Goal: Transaction & Acquisition: Obtain resource

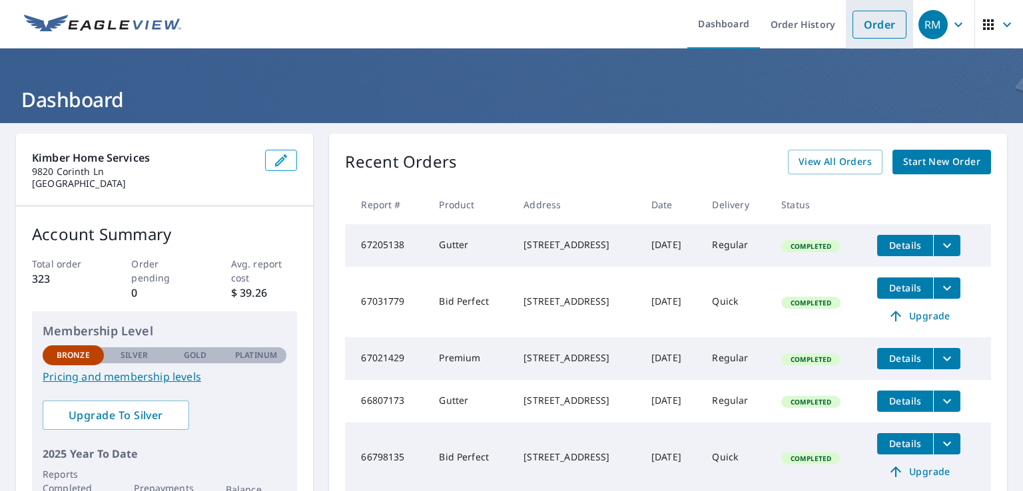
click at [858, 31] on link "Order" at bounding box center [879, 25] width 54 height 28
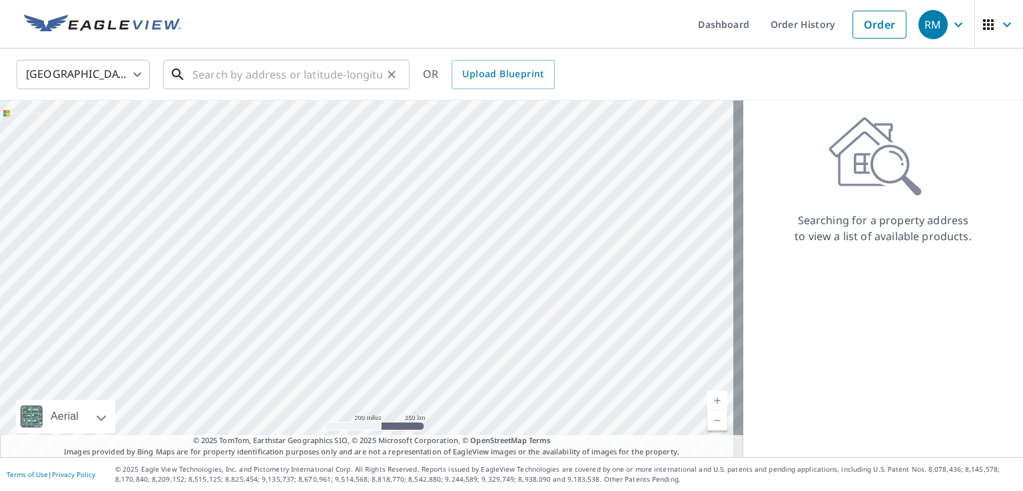
click at [210, 77] on input "text" at bounding box center [287, 74] width 190 height 37
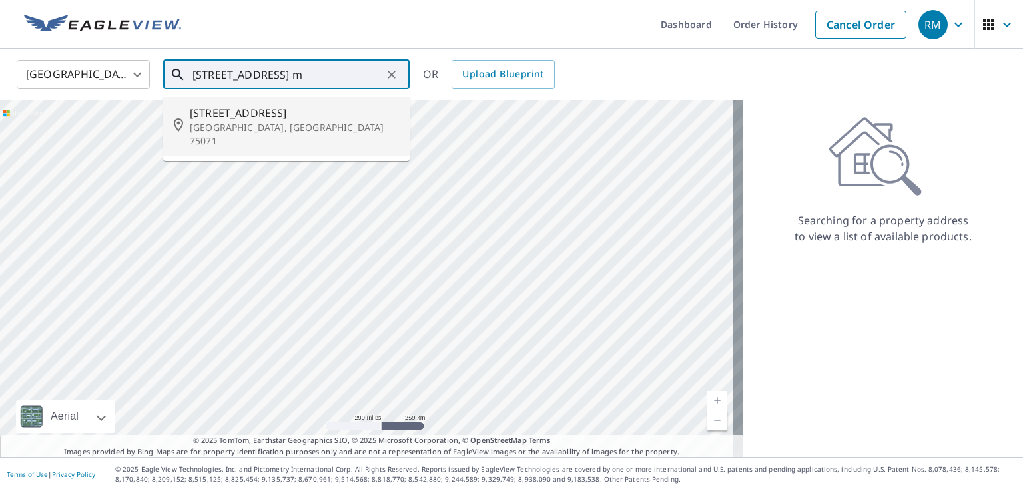
click at [218, 123] on p "[GEOGRAPHIC_DATA], [GEOGRAPHIC_DATA] 75071" at bounding box center [294, 134] width 209 height 27
type input "[STREET_ADDRESS][PERSON_NAME]"
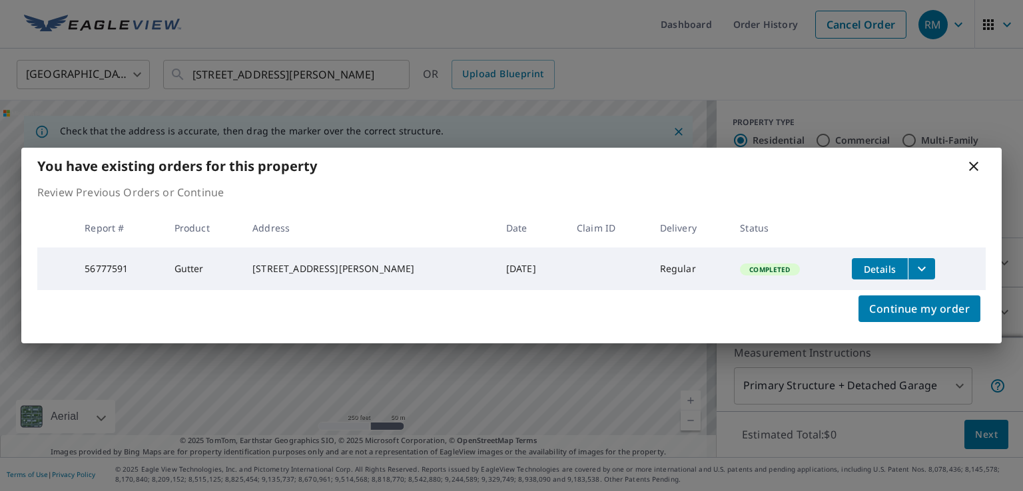
click at [869, 271] on span "Details" at bounding box center [880, 269] width 40 height 13
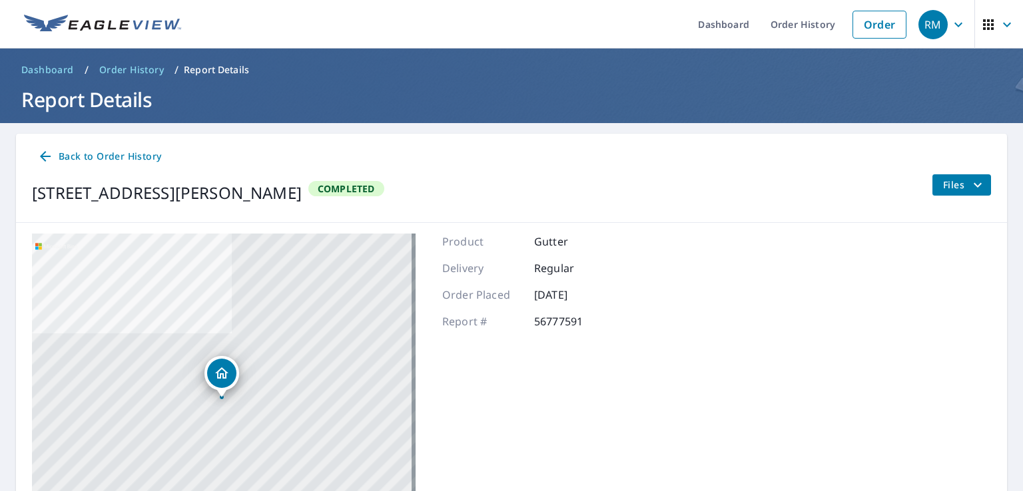
click at [117, 155] on span "Back to Order History" at bounding box center [99, 156] width 124 height 17
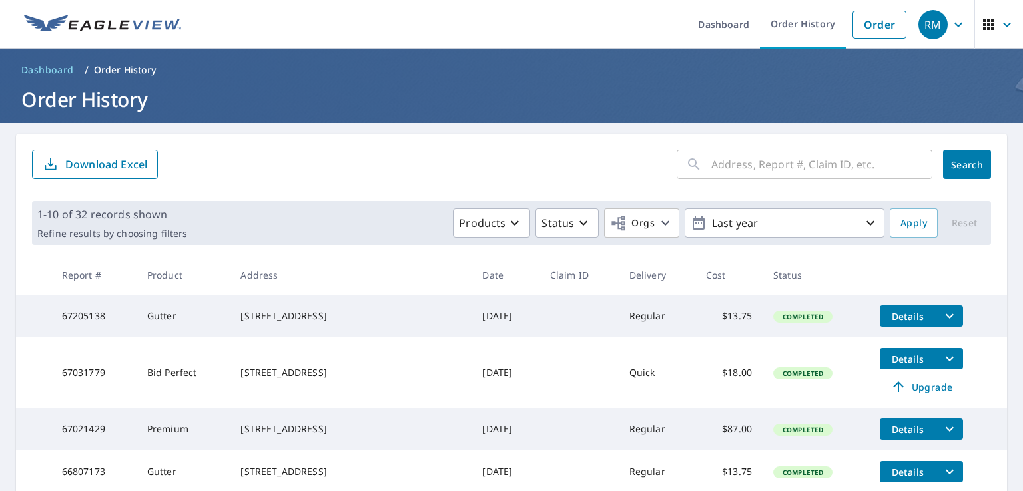
click at [712, 168] on input "text" at bounding box center [821, 164] width 221 height 37
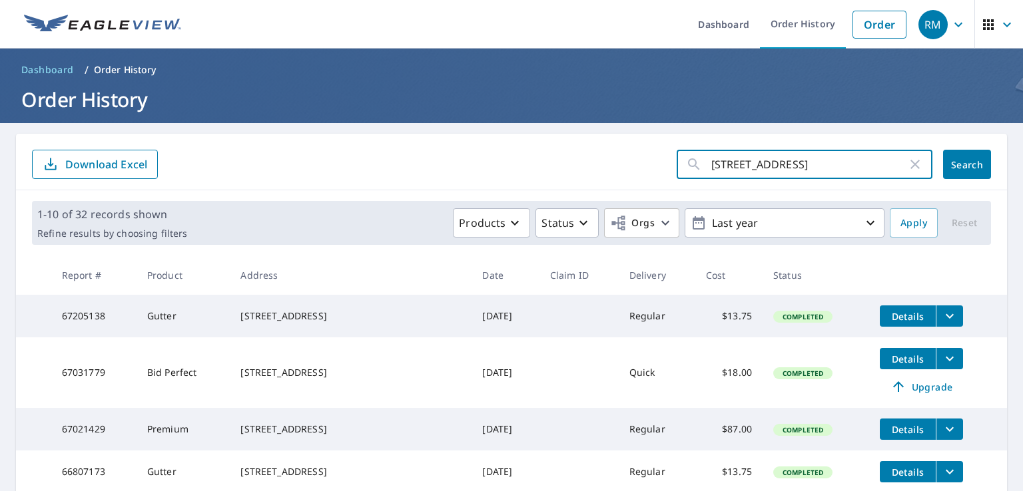
type input "[STREET_ADDRESS]"
click button "Search" at bounding box center [967, 164] width 48 height 29
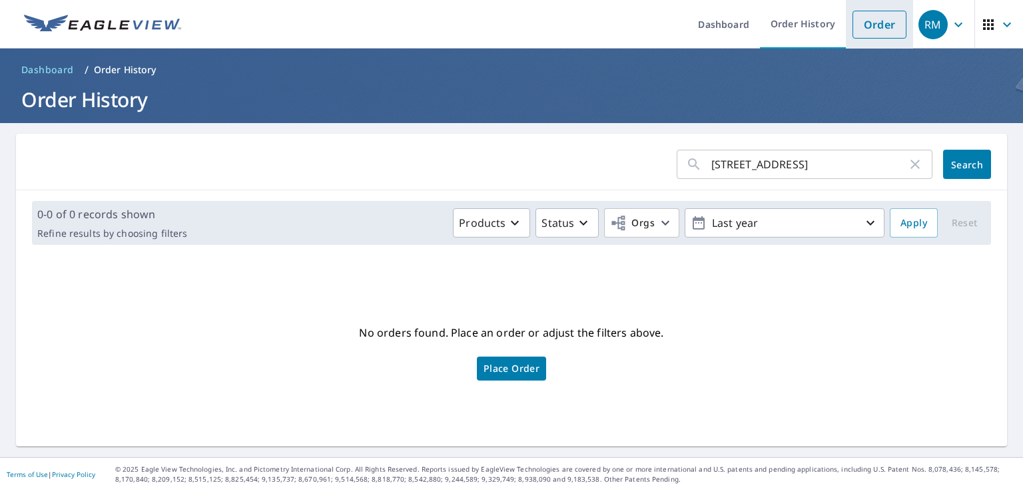
click at [863, 27] on link "Order" at bounding box center [879, 25] width 54 height 28
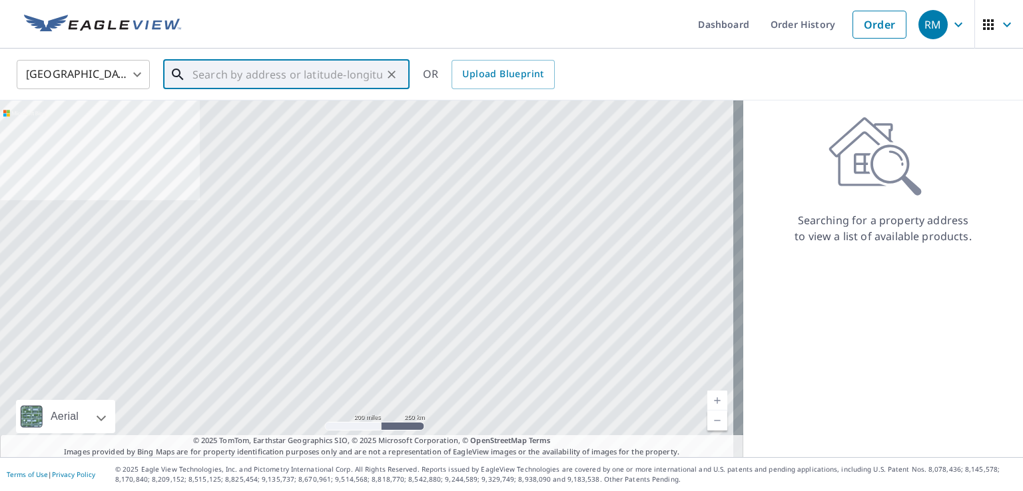
click at [250, 81] on input "text" at bounding box center [287, 74] width 190 height 37
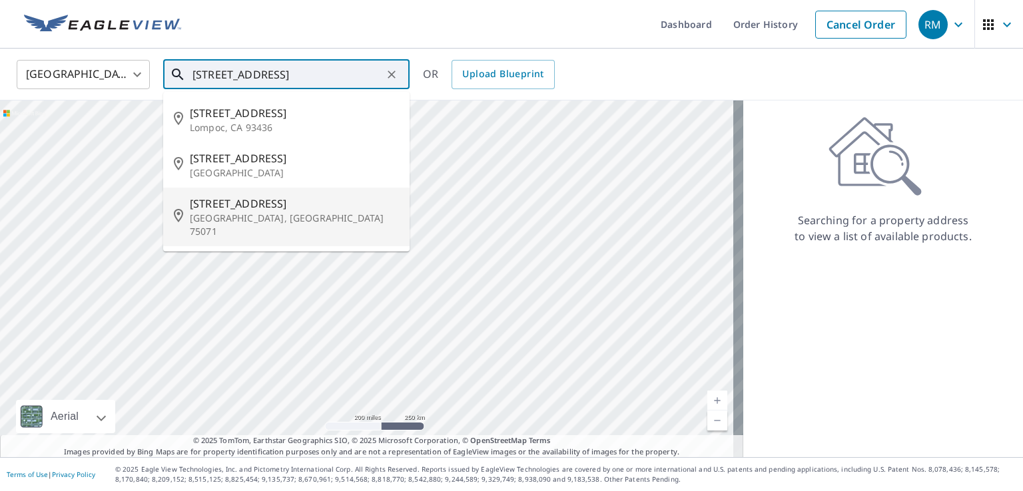
click at [248, 215] on p "[GEOGRAPHIC_DATA], [GEOGRAPHIC_DATA] 75071" at bounding box center [294, 225] width 209 height 27
type input "[STREET_ADDRESS][PERSON_NAME]"
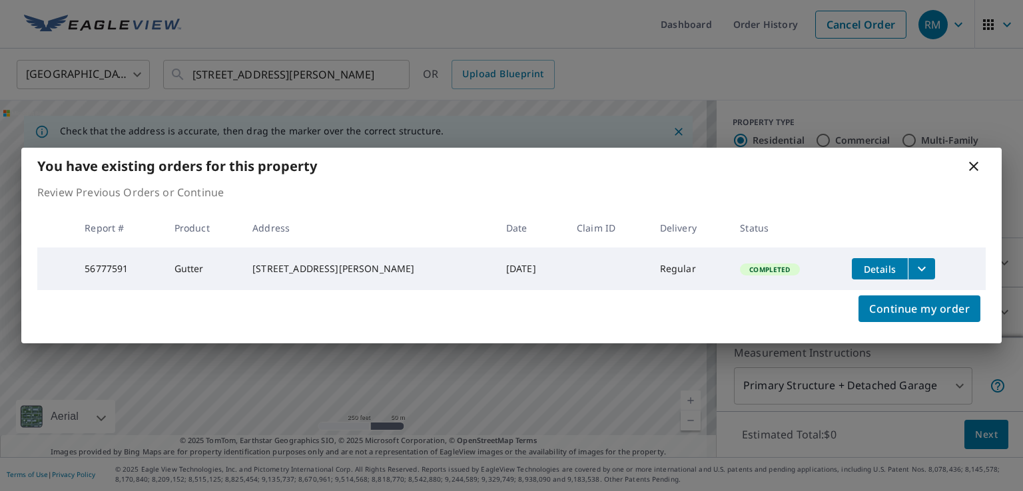
click at [917, 264] on icon "filesDropdownBtn-56777591" at bounding box center [921, 269] width 16 height 16
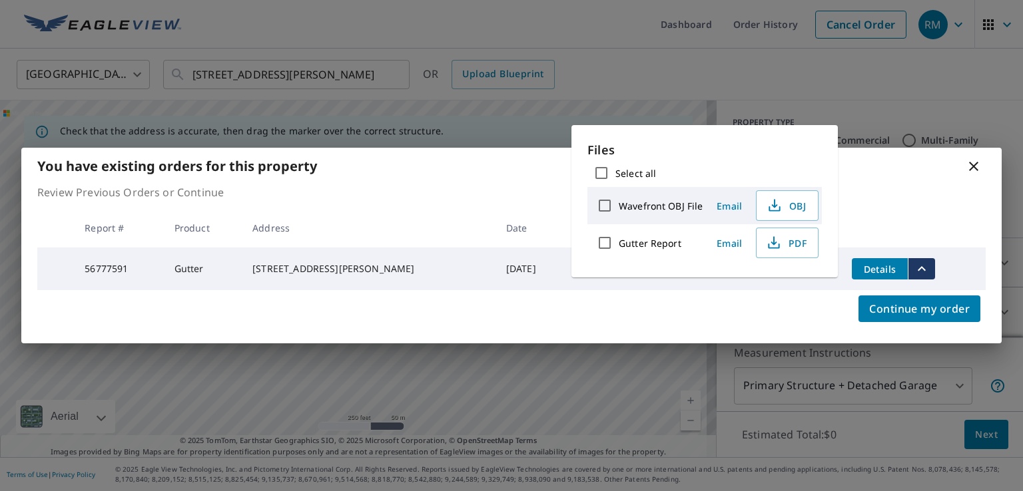
click at [666, 238] on label "Gutter Report" at bounding box center [650, 243] width 63 height 13
click at [619, 238] on input "Gutter Report" at bounding box center [605, 243] width 28 height 28
checkbox input "true"
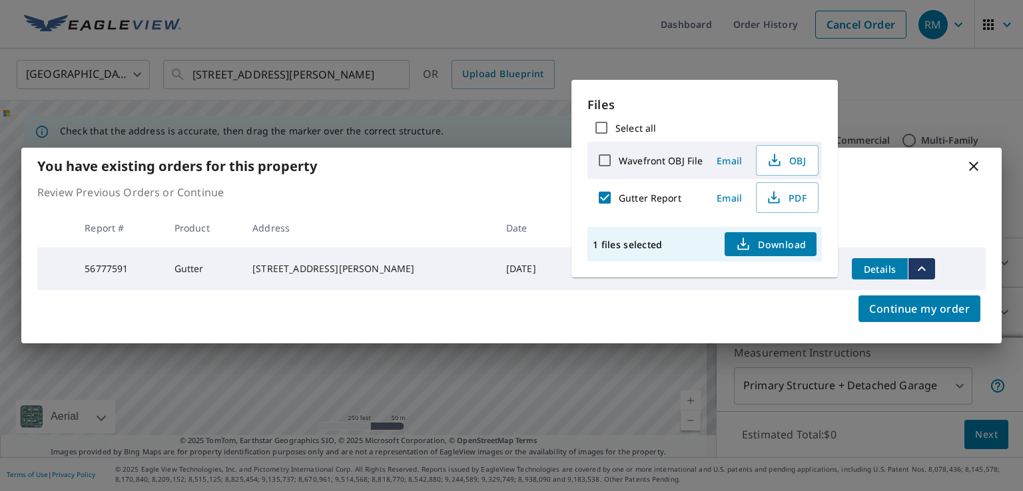
click at [732, 198] on span "Email" at bounding box center [729, 198] width 32 height 13
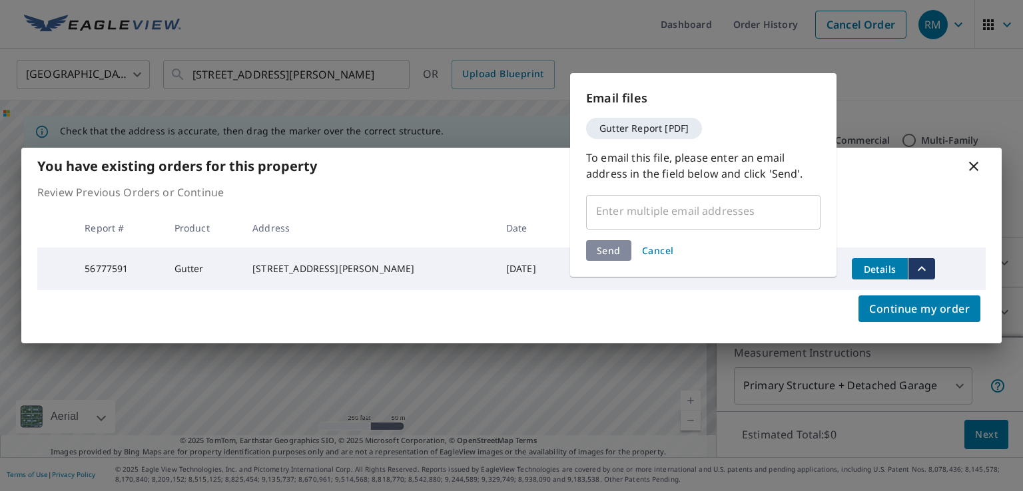
click at [670, 216] on input "text" at bounding box center [693, 210] width 202 height 25
click at [638, 211] on input "text" at bounding box center [693, 210] width 202 height 25
click at [637, 211] on input "text" at bounding box center [693, 210] width 202 height 25
click at [640, 210] on input "text" at bounding box center [693, 210] width 202 height 25
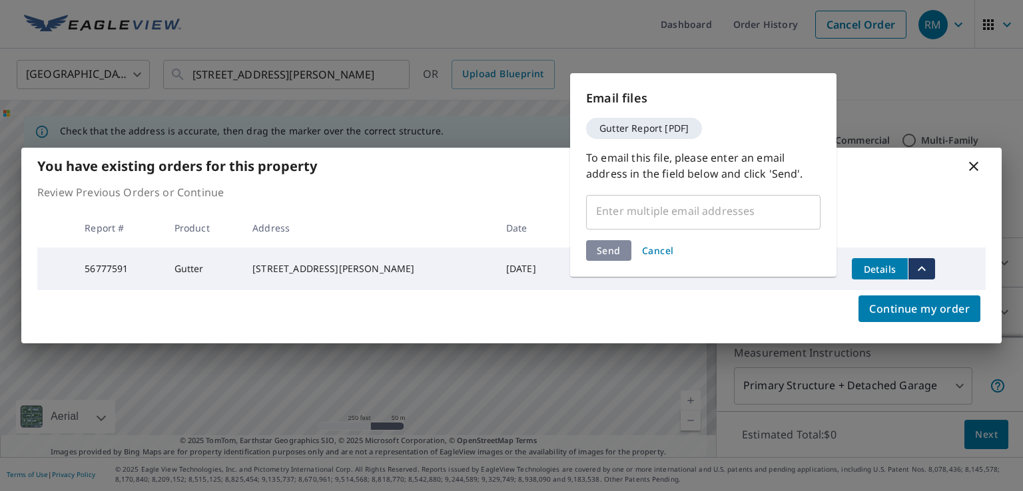
click at [668, 206] on input "text" at bounding box center [693, 210] width 202 height 25
click at [669, 206] on input "text" at bounding box center [693, 210] width 202 height 25
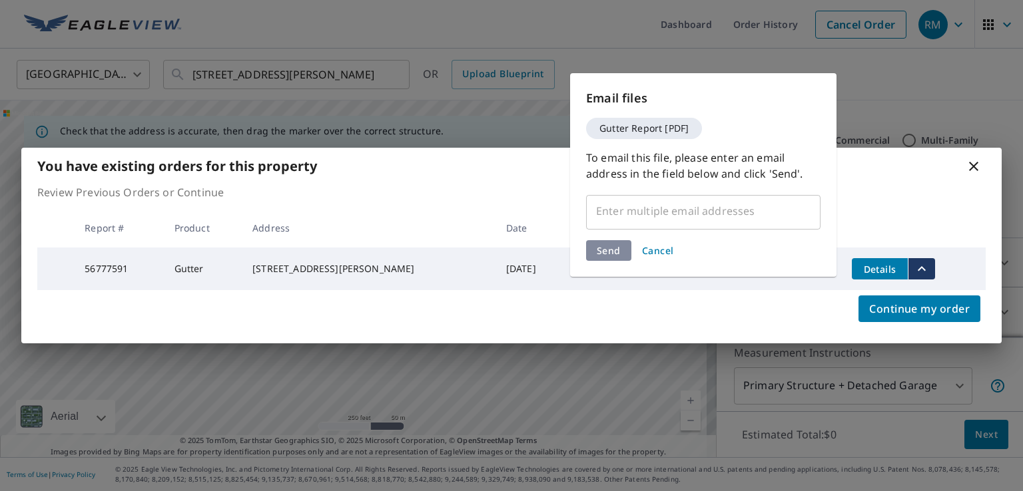
click at [670, 206] on input "text" at bounding box center [693, 210] width 202 height 25
click at [671, 206] on input "text" at bounding box center [693, 210] width 202 height 25
click at [673, 206] on input "text" at bounding box center [693, 210] width 202 height 25
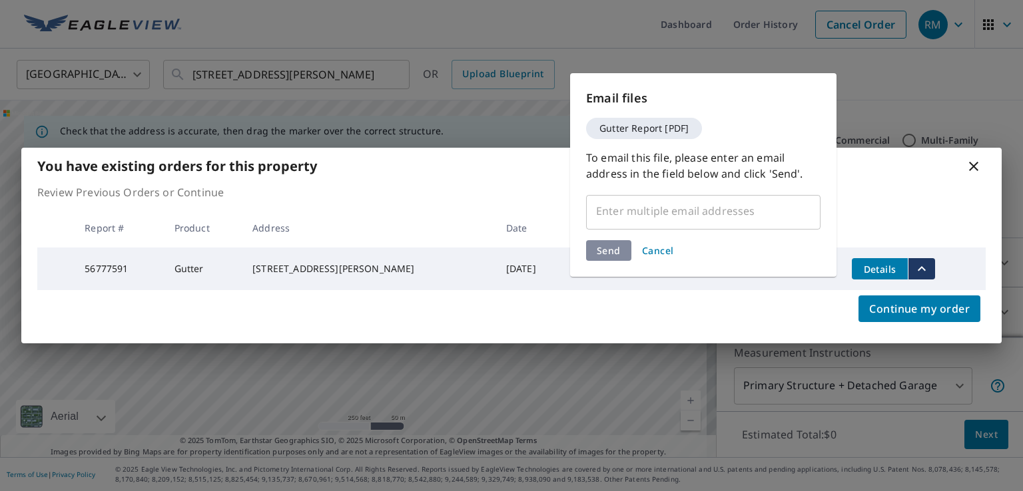
click at [673, 206] on input "text" at bounding box center [693, 210] width 202 height 25
click at [656, 249] on span "Cancel" at bounding box center [658, 250] width 32 height 13
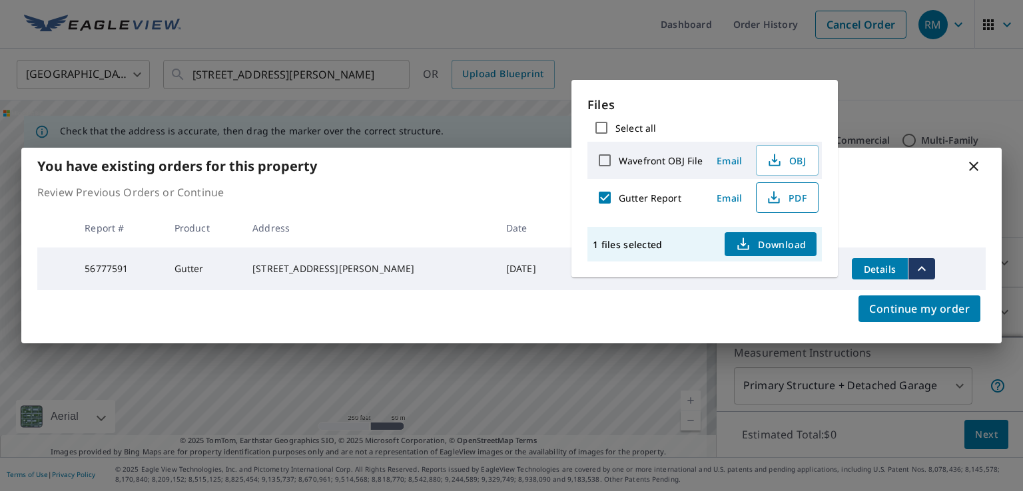
click at [774, 197] on icon "button" at bounding box center [774, 198] width 16 height 16
click at [973, 164] on icon at bounding box center [973, 166] width 16 height 16
